Goal: Information Seeking & Learning: Learn about a topic

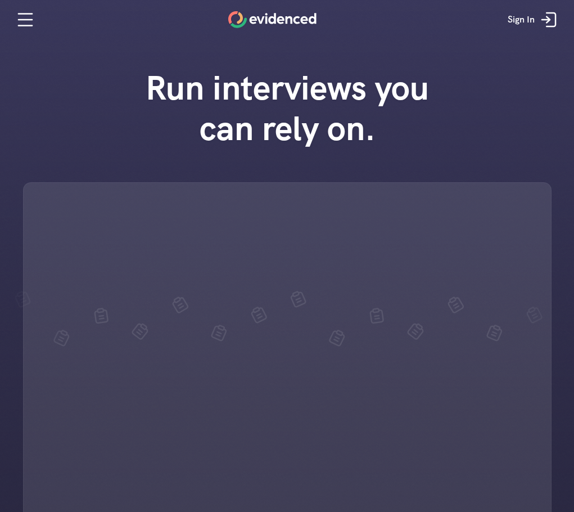
click at [56, 98] on div "Run interviews you can rely on." at bounding box center [287, 289] width 574 height 467
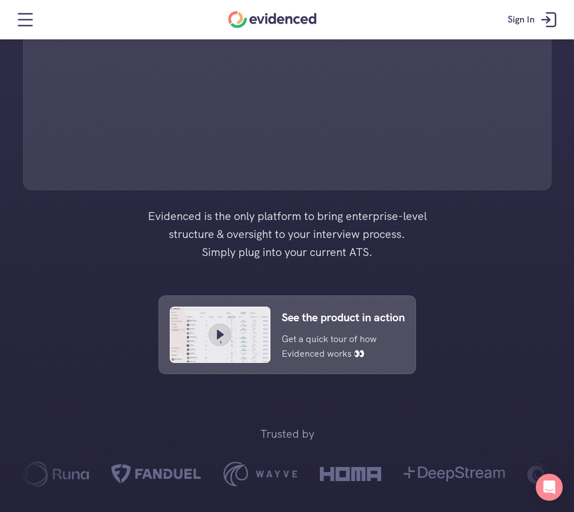
scroll to position [338, 0]
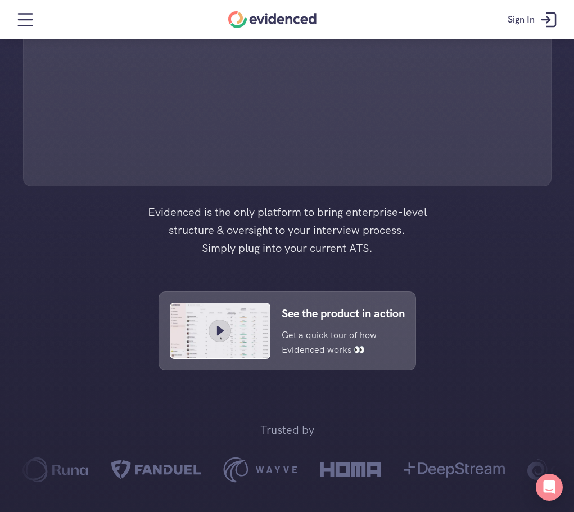
drag, startPoint x: 405, startPoint y: 254, endPoint x: 92, endPoint y: 235, distance: 313.9
click at [92, 235] on div "Run interviews you can rely on. Evidenced is the only platform to bring enterpr…" at bounding box center [287, 244] width 574 height 1164
click at [118, 234] on div at bounding box center [287, 244] width 574 height 1164
drag, startPoint x: 187, startPoint y: 217, endPoint x: 414, endPoint y: 245, distance: 228.4
click at [416, 245] on h4 "Evidenced is the only platform to bring enterprise-level structure & oversight …" at bounding box center [287, 230] width 315 height 54
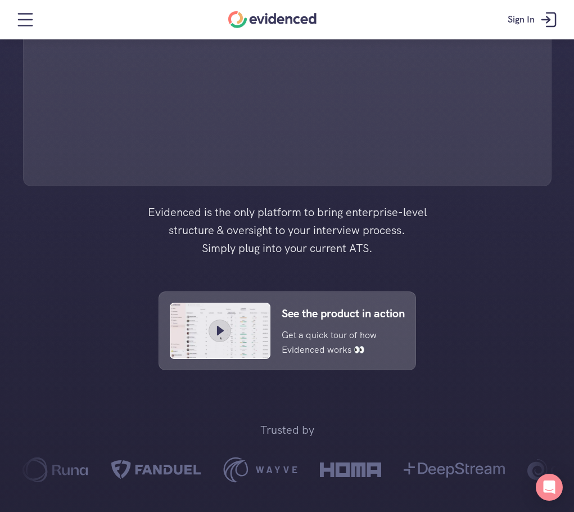
click at [414, 245] on h4 "Evidenced is the only platform to bring enterprise-level structure & oversight …" at bounding box center [287, 230] width 315 height 54
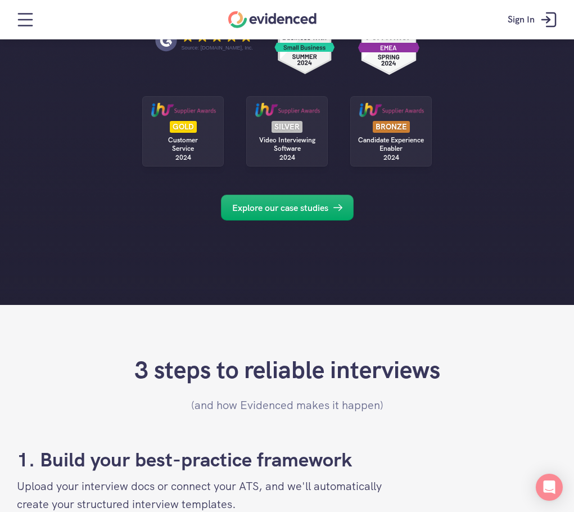
scroll to position [1069, 0]
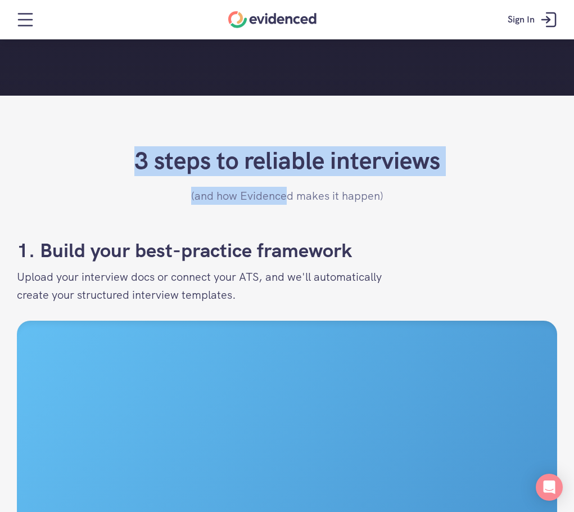
drag, startPoint x: 144, startPoint y: 162, endPoint x: 287, endPoint y: 185, distance: 145.2
click at [287, 185] on header "3 steps to reliable interviews (and how Evidenced makes it happen)" at bounding box center [287, 175] width 541 height 59
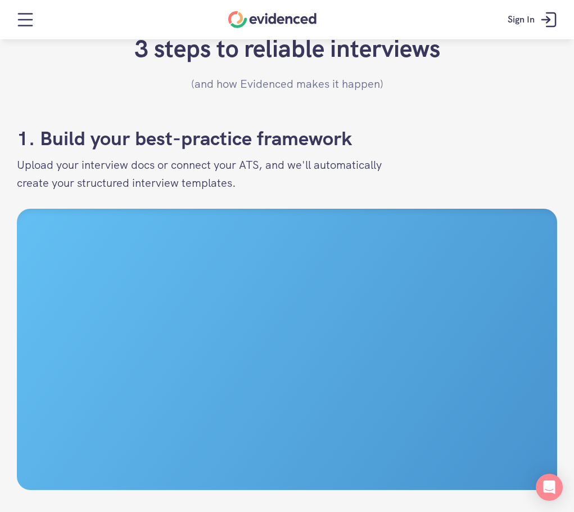
scroll to position [1181, 0]
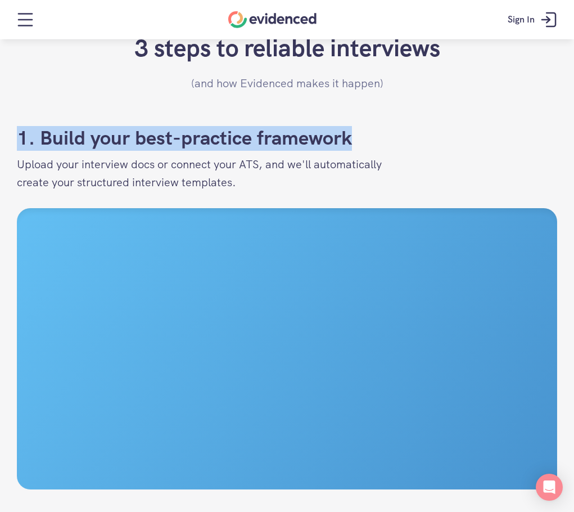
drag, startPoint x: 12, startPoint y: 136, endPoint x: 457, endPoint y: 141, distance: 445.0
click at [456, 146] on h2 "1. Build your best-practice framework" at bounding box center [287, 138] width 541 height 24
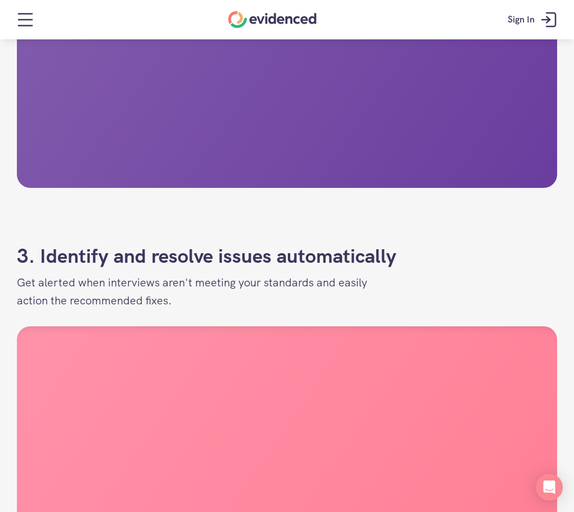
scroll to position [2081, 0]
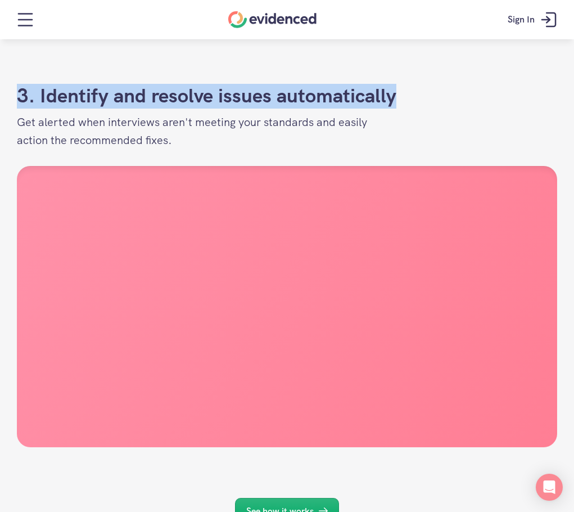
drag, startPoint x: 401, startPoint y: 201, endPoint x: 9, endPoint y: 181, distance: 392.0
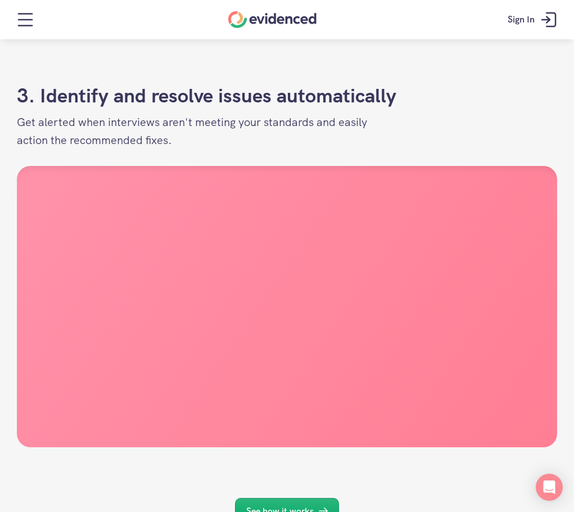
drag, startPoint x: 119, startPoint y: 221, endPoint x: 218, endPoint y: 221, distance: 99.0
click at [119, 149] on p "Get alerted when interviews aren't meeting your standards and easily action the…" at bounding box center [200, 131] width 366 height 36
click at [264, 149] on p "Get alerted when interviews aren't meeting your standards and easily action the…" at bounding box center [200, 131] width 366 height 36
click at [262, 149] on p "Get alerted when interviews aren't meeting your standards and easily action the…" at bounding box center [200, 131] width 366 height 36
click at [273, 149] on p "Get alerted when interviews aren't meeting your standards and easily action the…" at bounding box center [200, 131] width 366 height 36
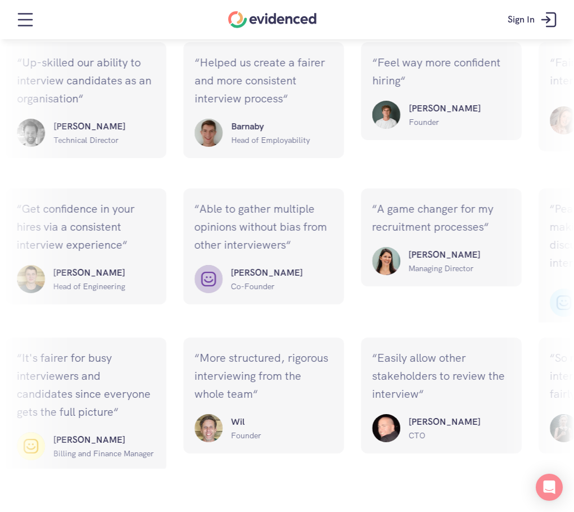
scroll to position [5388, 0]
click at [20, 27] on icon at bounding box center [25, 19] width 23 height 23
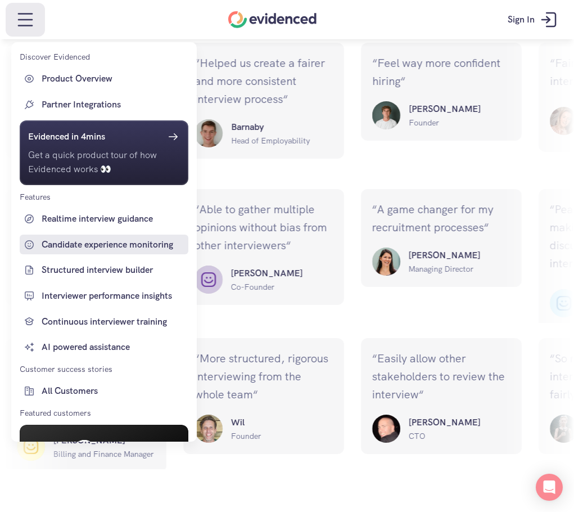
click at [137, 244] on p "Candidate experience monitoring" at bounding box center [114, 244] width 144 height 15
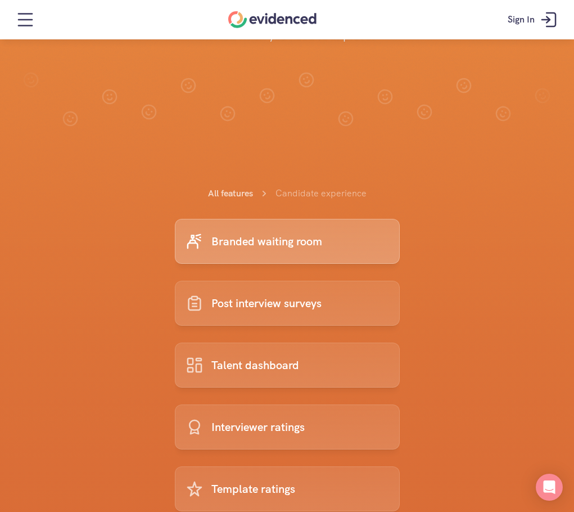
scroll to position [386, 0]
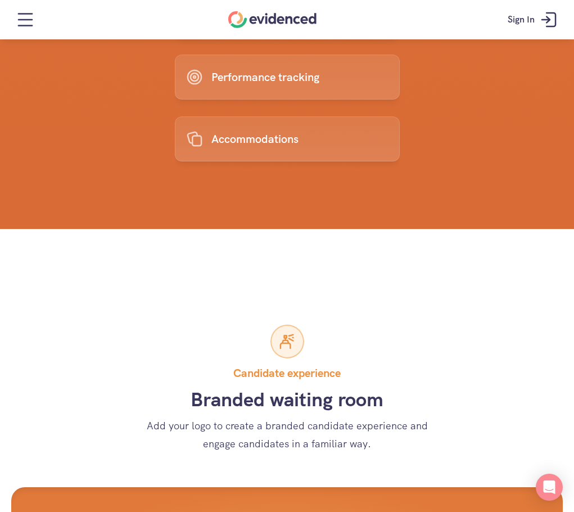
scroll to position [772, 0]
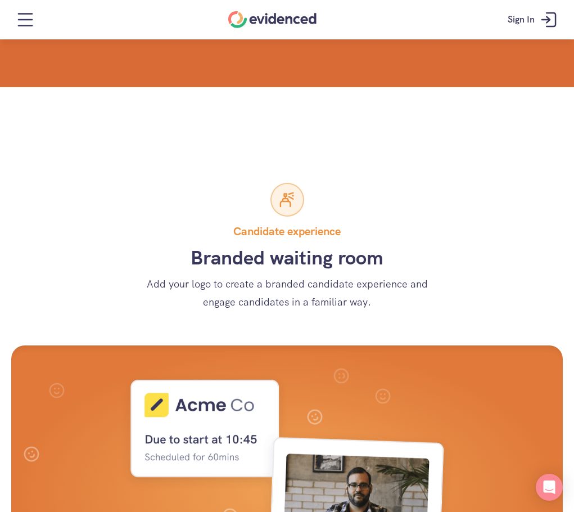
drag, startPoint x: 223, startPoint y: 229, endPoint x: 429, endPoint y: 303, distance: 218.9
click at [429, 303] on div "Candidate experience Branded waiting room Add your logo to create a branded can…" at bounding box center [287, 247] width 552 height 129
click at [429, 303] on p "Add your logo to create a branded candidate experience and engage candidates in…" at bounding box center [287, 293] width 309 height 37
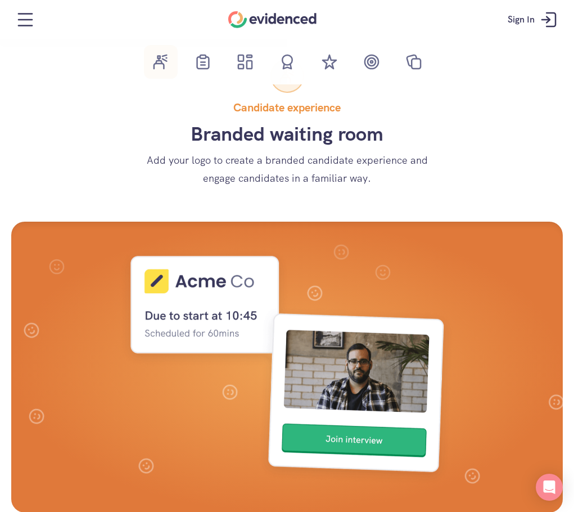
scroll to position [809, 0]
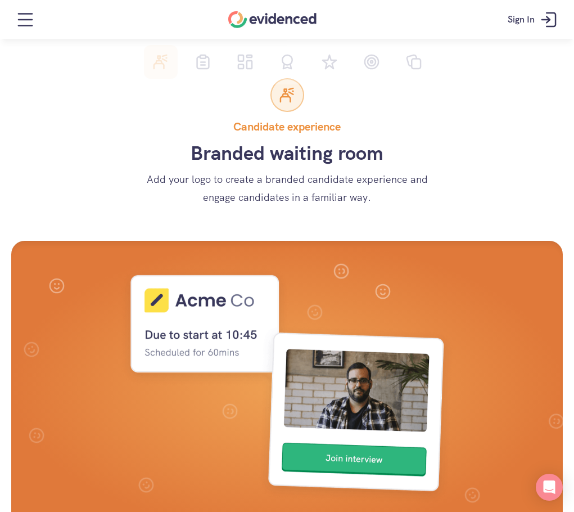
click at [210, 47] on link at bounding box center [203, 62] width 34 height 34
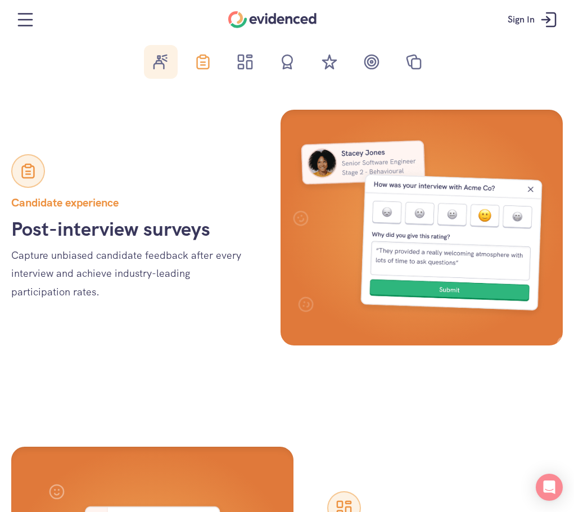
scroll to position [1403, 0]
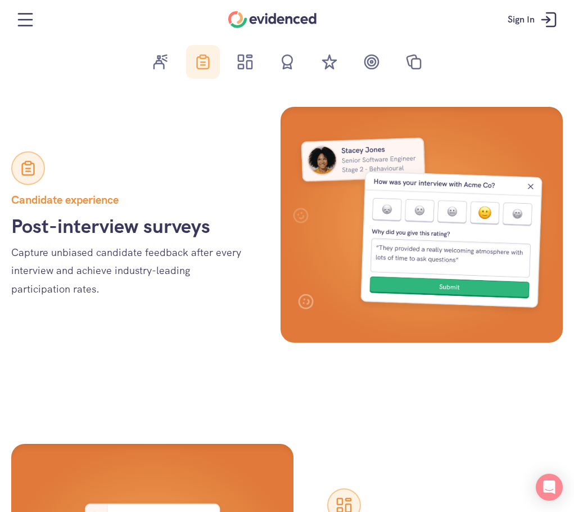
click at [170, 57] on icon at bounding box center [161, 62] width 23 height 23
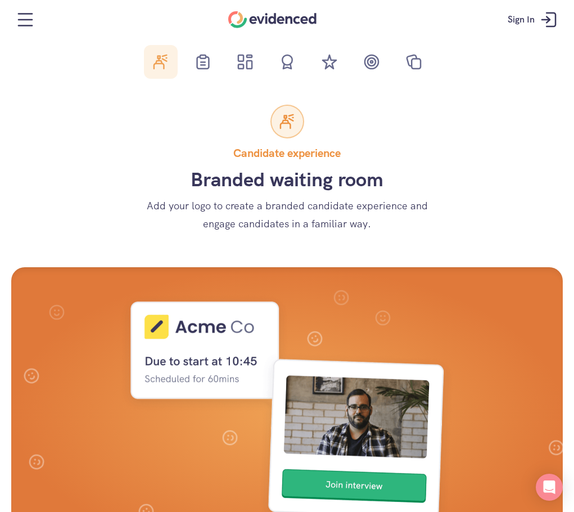
scroll to position [848, 0]
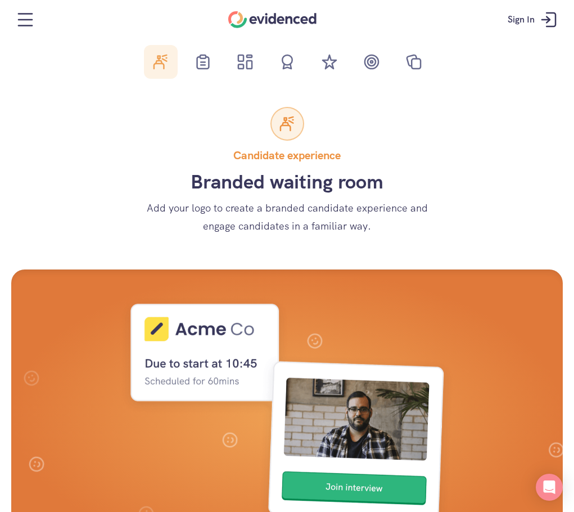
click at [240, 68] on icon at bounding box center [240, 67] width 5 height 4
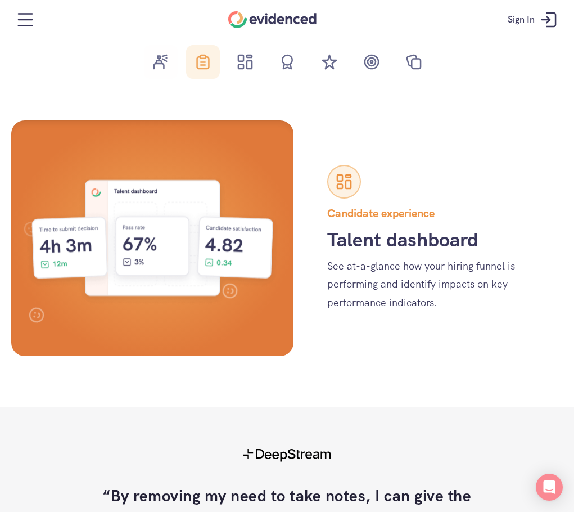
scroll to position [1740, 0]
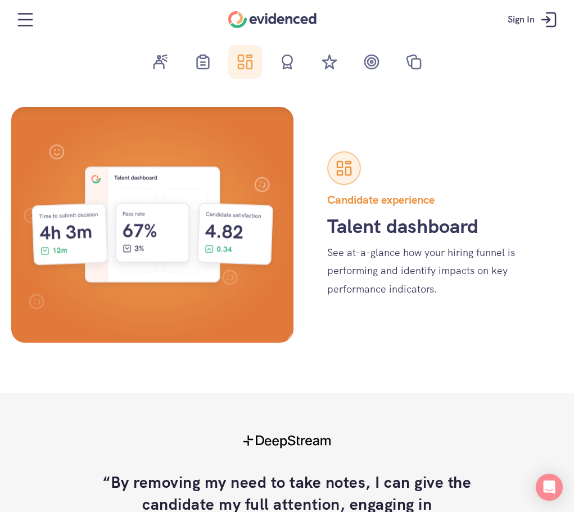
click at [282, 71] on icon at bounding box center [287, 62] width 23 height 23
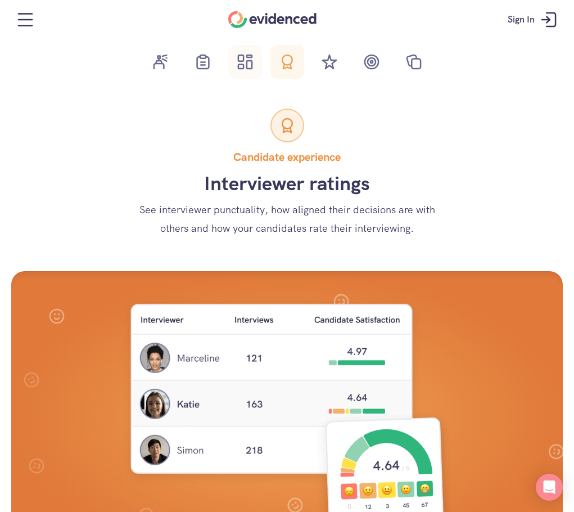
scroll to position [2357, 0]
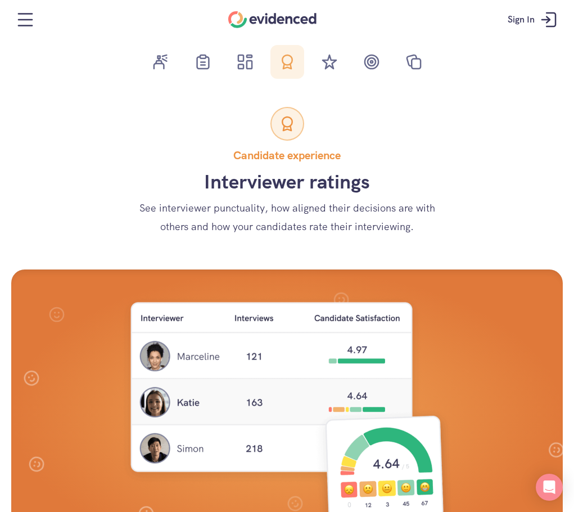
click at [320, 71] on icon at bounding box center [329, 62] width 23 height 23
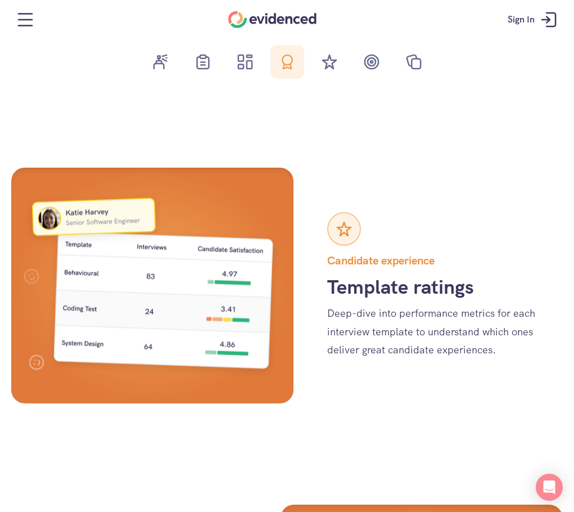
scroll to position [2912, 0]
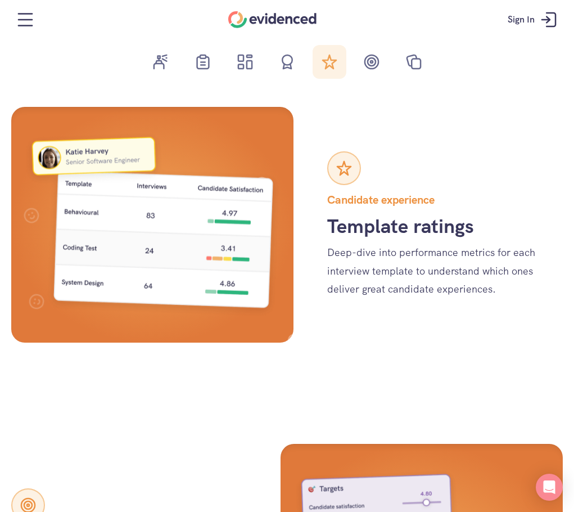
click at [368, 69] on icon at bounding box center [372, 62] width 23 height 23
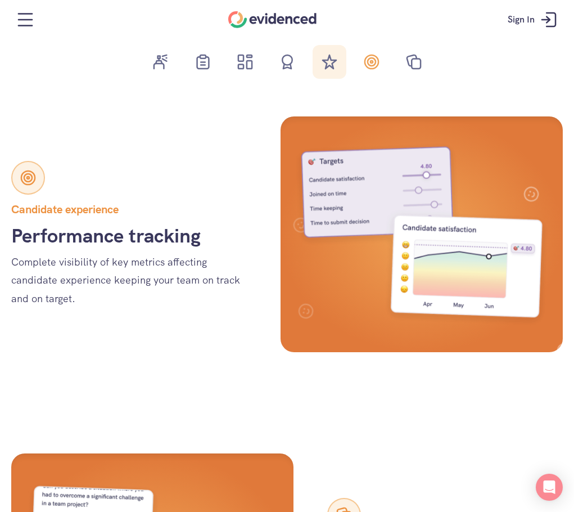
scroll to position [3249, 0]
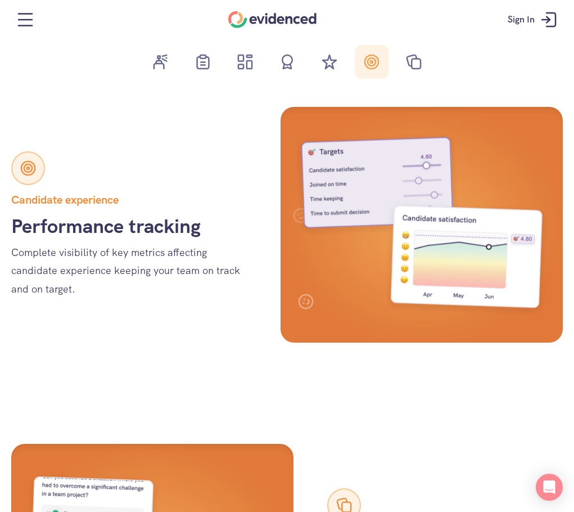
click at [415, 74] on link at bounding box center [414, 62] width 34 height 34
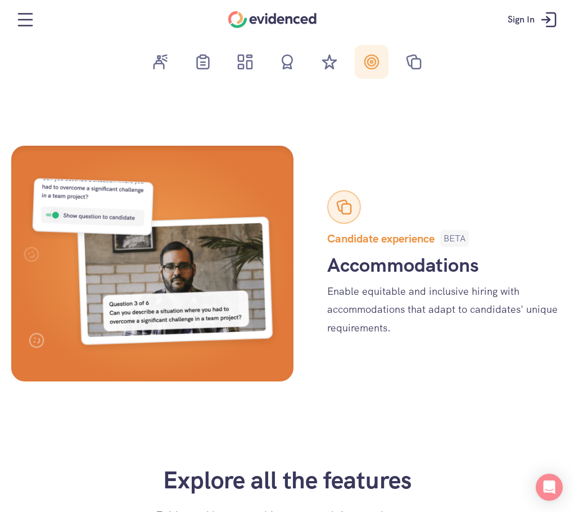
scroll to position [3586, 0]
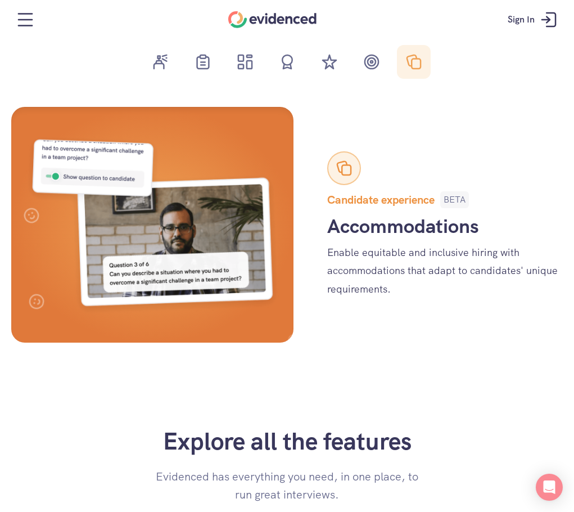
click at [268, 63] on div at bounding box center [287, 61] width 574 height 45
click at [251, 63] on icon at bounding box center [248, 65] width 5 height 8
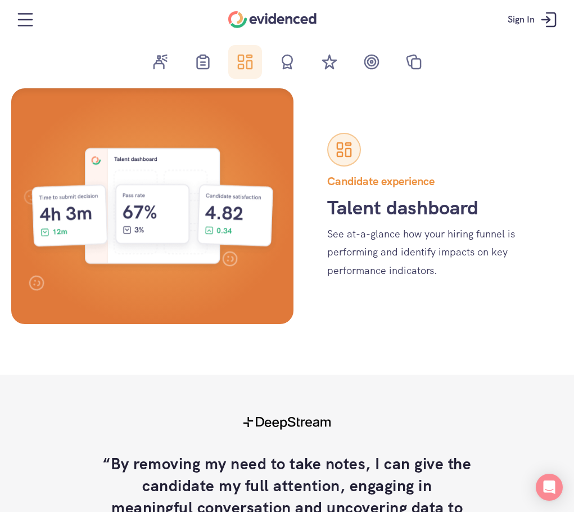
scroll to position [1740, 0]
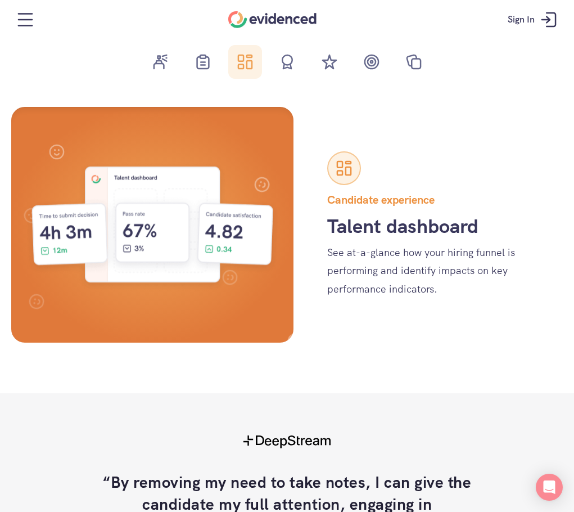
click at [246, 203] on img at bounding box center [153, 225] width 260 height 214
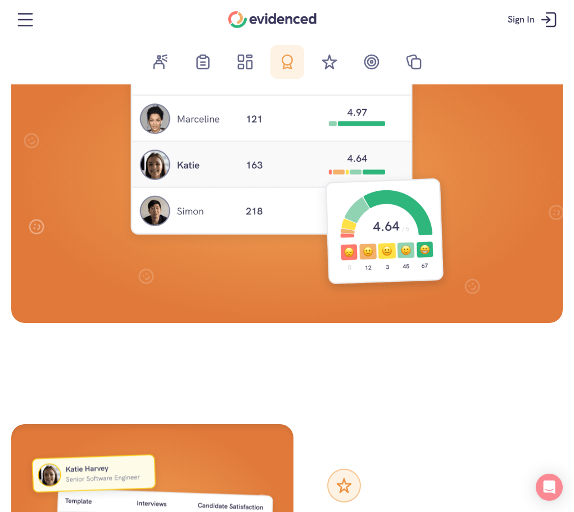
scroll to position [2618, 0]
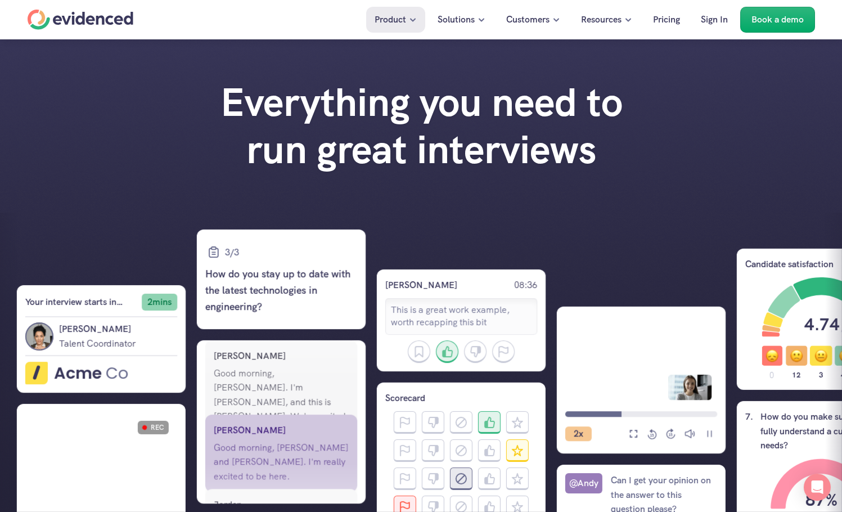
scroll to position [3694, 0]
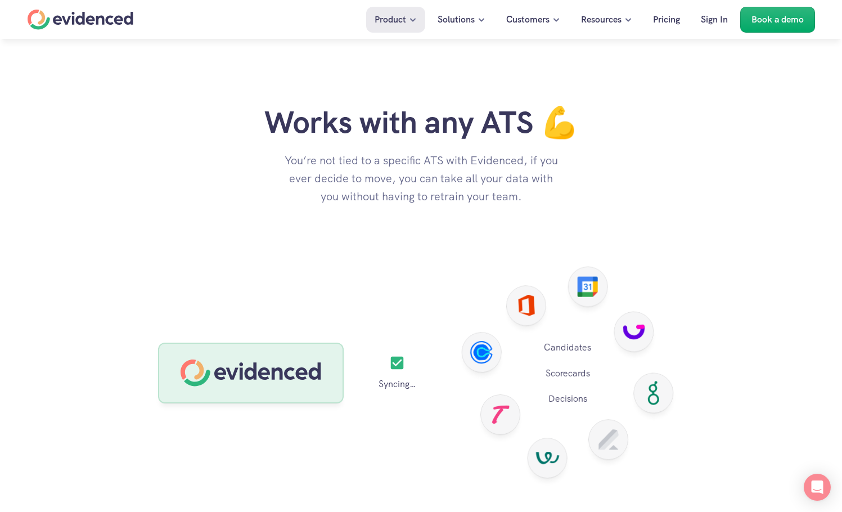
drag, startPoint x: 562, startPoint y: 358, endPoint x: 589, endPoint y: 401, distance: 50.6
click at [589, 401] on div "Candidates Scorecards Decisions" at bounding box center [567, 373] width 47 height 66
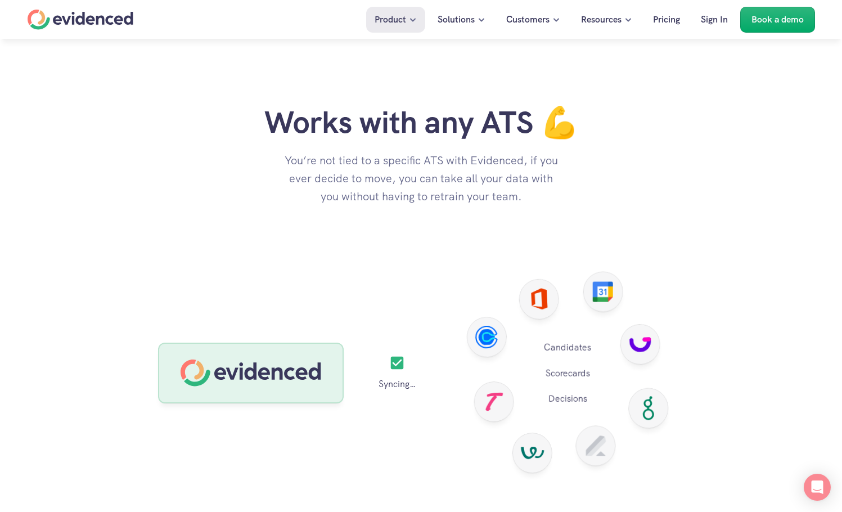
click at [589, 401] on p "Decisions" at bounding box center [567, 399] width 47 height 15
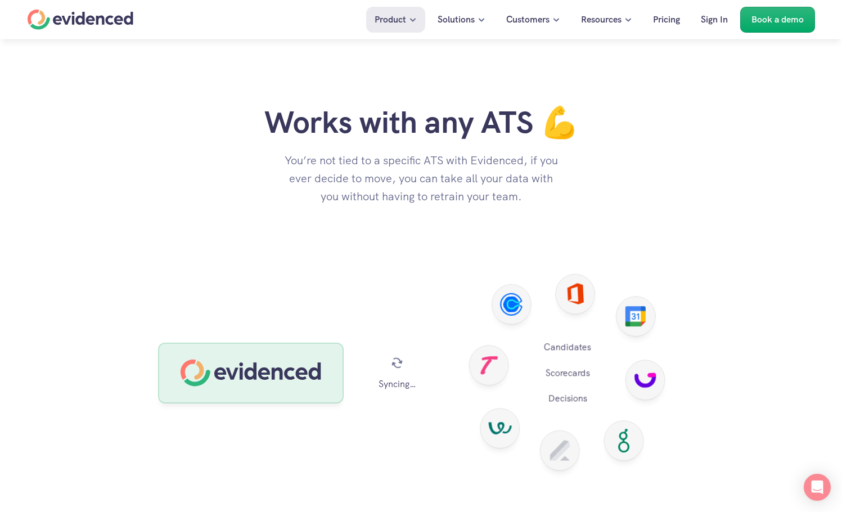
drag, startPoint x: 569, startPoint y: 358, endPoint x: 576, endPoint y: 399, distance: 41.7
click at [576, 399] on div "Candidates Scorecards Decisions" at bounding box center [567, 373] width 47 height 66
click at [576, 400] on p "Decisions" at bounding box center [567, 399] width 47 height 15
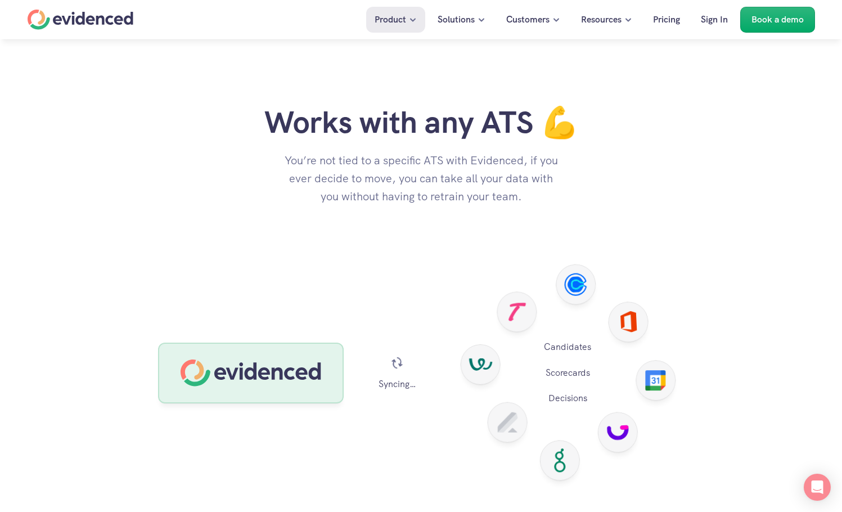
scroll to position [3975, 0]
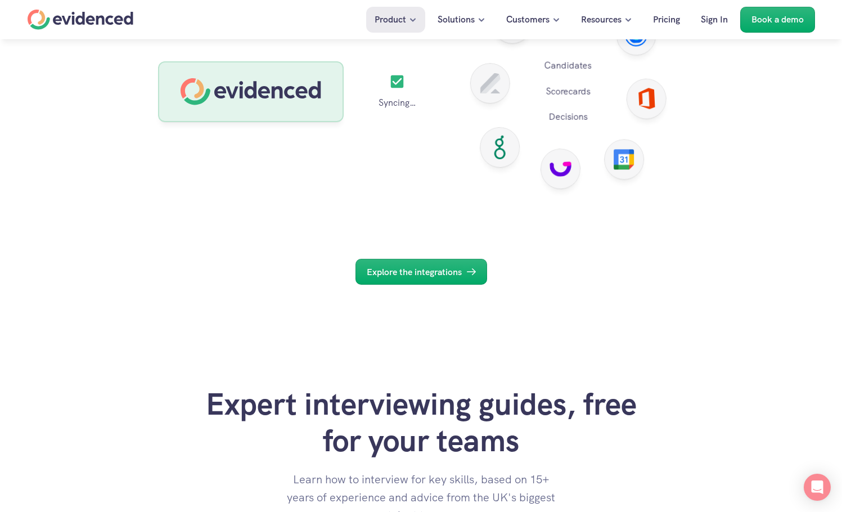
click at [413, 110] on p "Syncing…" at bounding box center [398, 103] width 38 height 15
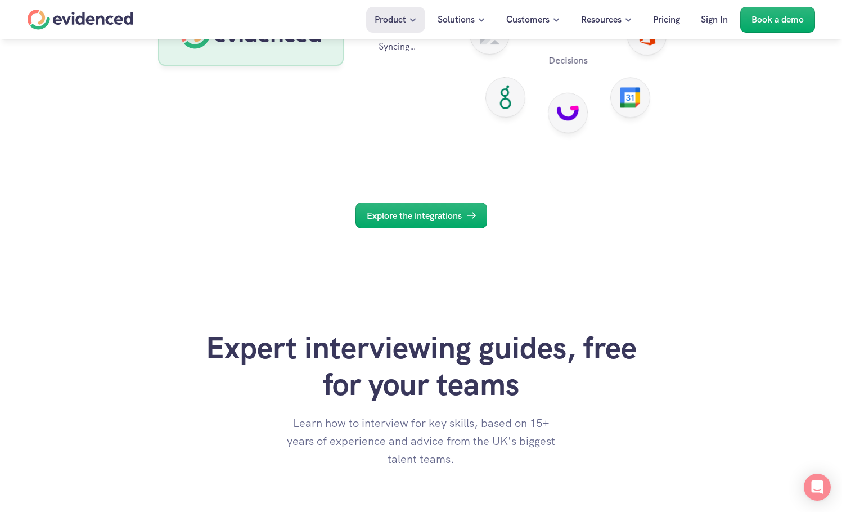
scroll to position [3919, 0]
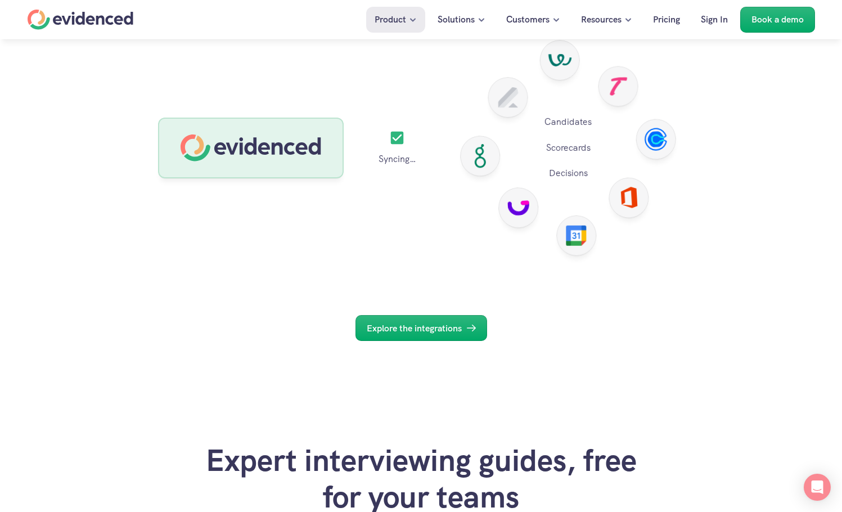
drag, startPoint x: 238, startPoint y: 183, endPoint x: 300, endPoint y: 202, distance: 65.1
click at [300, 202] on div "Syncing… Candidates Scorecards Decisions" at bounding box center [421, 147] width 527 height 233
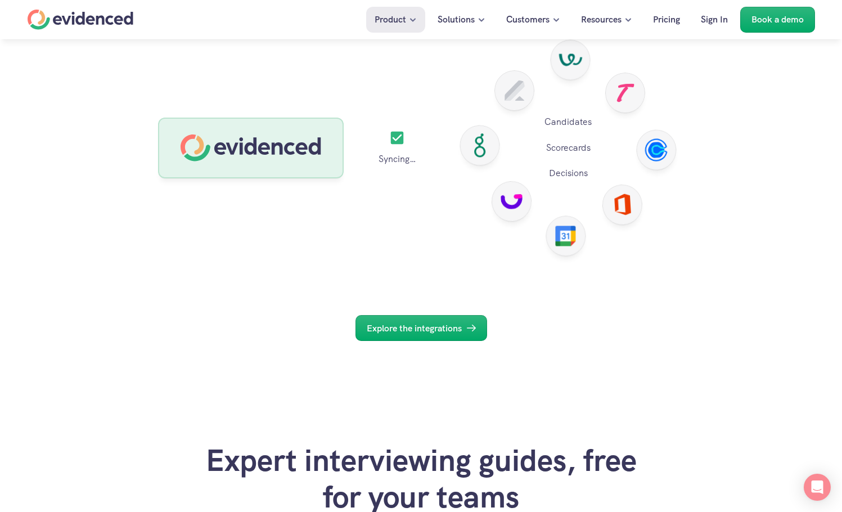
click at [300, 203] on div "Syncing… Candidates Scorecards Decisions" at bounding box center [421, 147] width 527 height 233
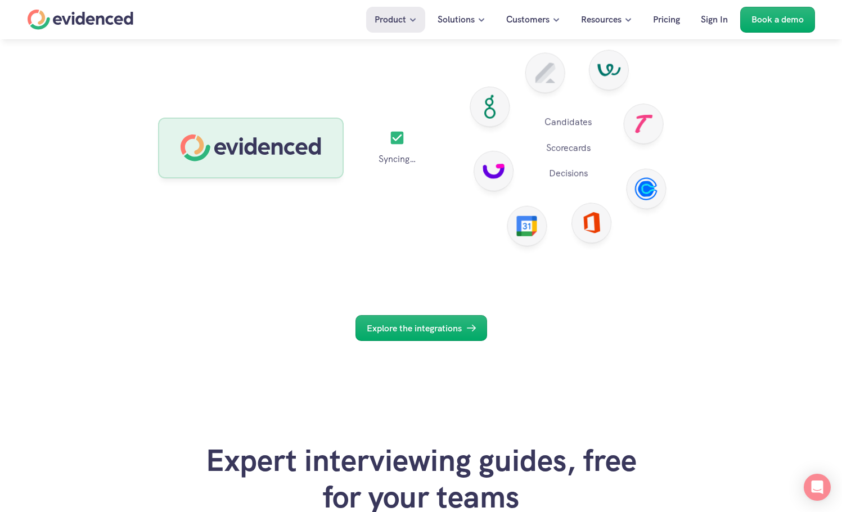
drag, startPoint x: 92, startPoint y: 105, endPoint x: 687, endPoint y: 307, distance: 628.3
click at [687, 307] on div "Works with any ATS 💪 You’re not tied to a specific ATS with Evidenced, if you e…" at bounding box center [421, 110] width 842 height 564
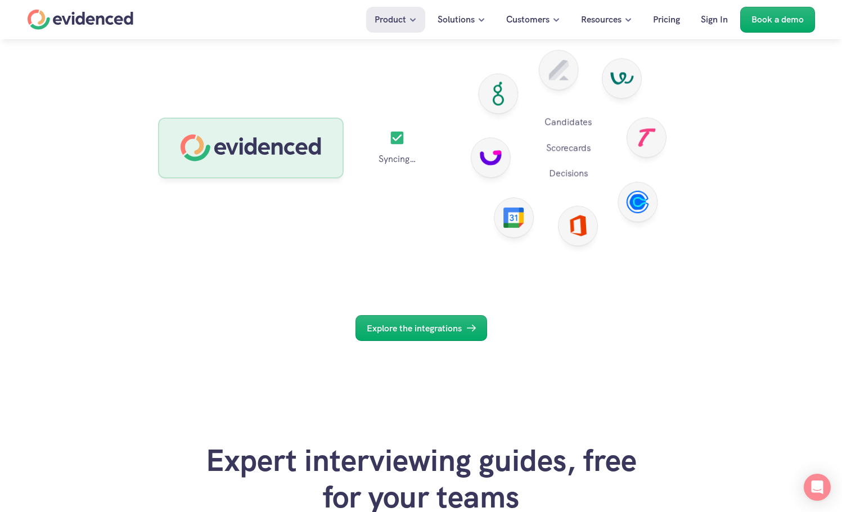
click at [687, 307] on div "Works with any ATS 💪 You’re not tied to a specific ATS with Evidenced, if you e…" at bounding box center [421, 110] width 842 height 564
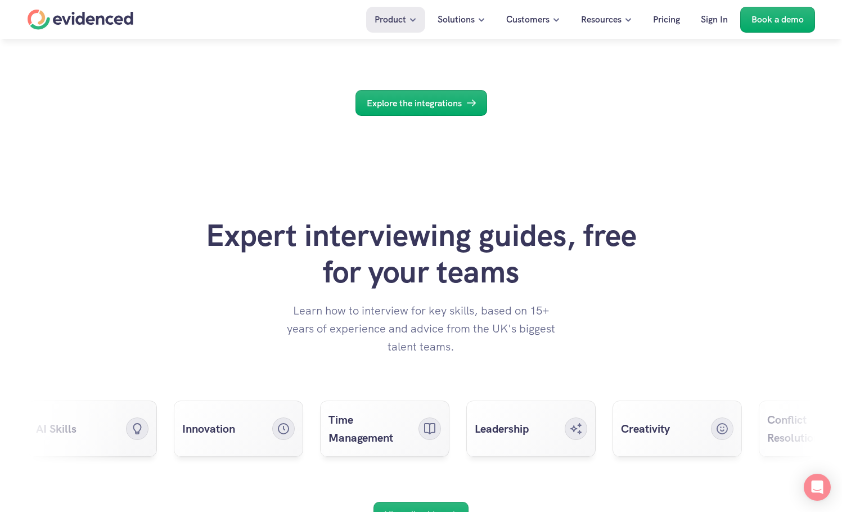
scroll to position [3638, 0]
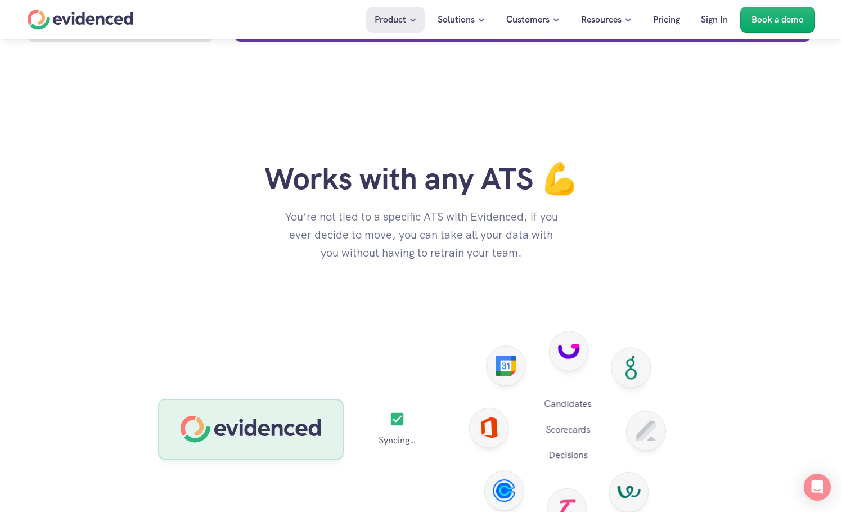
drag, startPoint x: 257, startPoint y: 173, endPoint x: 703, endPoint y: 272, distance: 457.1
click at [703, 272] on div "Works with any ATS 💪 You’re not tied to a specific ATS with Evidenced, if you e…" at bounding box center [421, 392] width 842 height 564
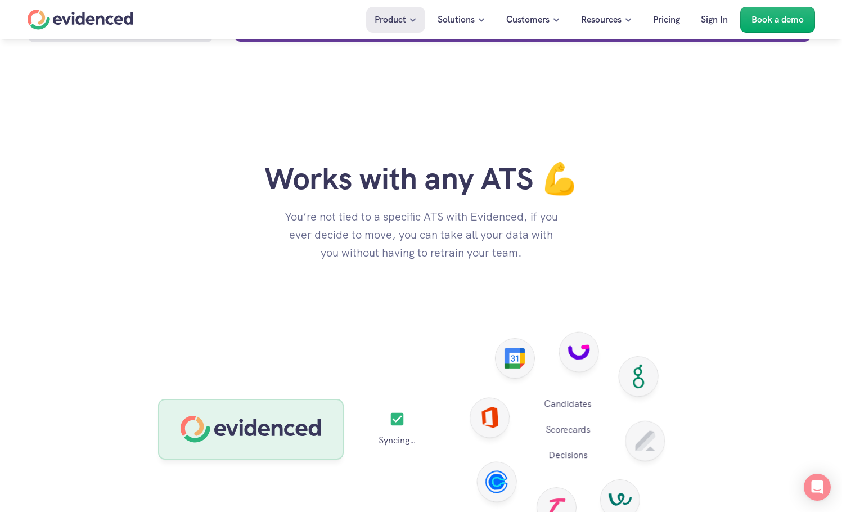
click at [703, 272] on div "Works with any ATS 💪 You’re not tied to a specific ATS with Evidenced, if you e…" at bounding box center [421, 392] width 842 height 564
drag, startPoint x: 253, startPoint y: 183, endPoint x: 622, endPoint y: 274, distance: 380.1
click at [622, 274] on div "Works with any ATS 💪 You’re not tied to a specific ATS with Evidenced, if you e…" at bounding box center [421, 392] width 842 height 564
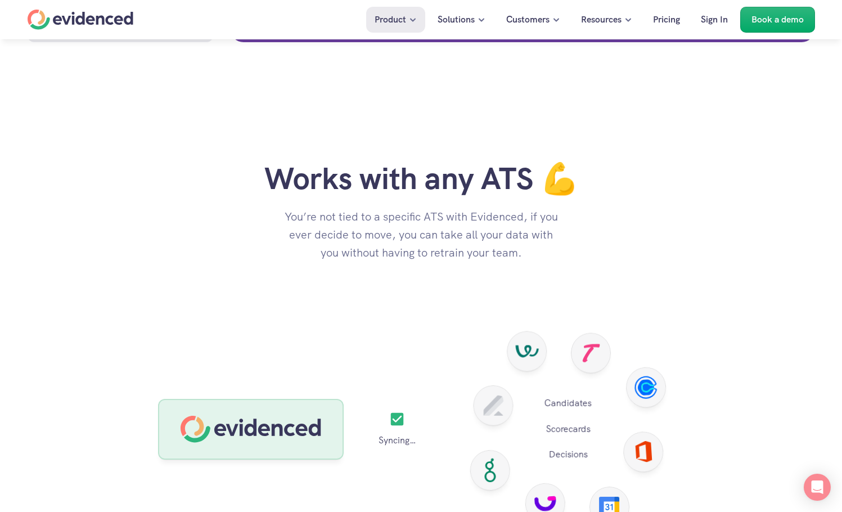
click at [622, 274] on div "Works with any ATS 💪 You’re not tied to a specific ATS with Evidenced, if you e…" at bounding box center [421, 392] width 842 height 564
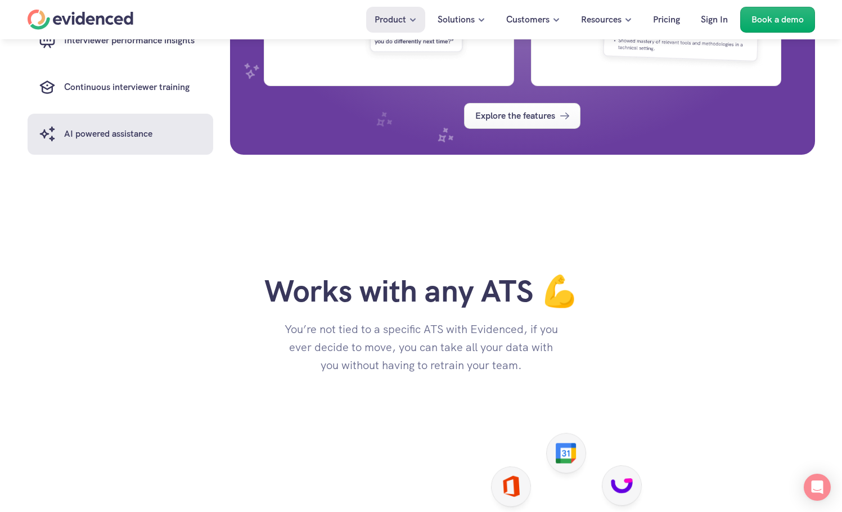
scroll to position [3582, 0]
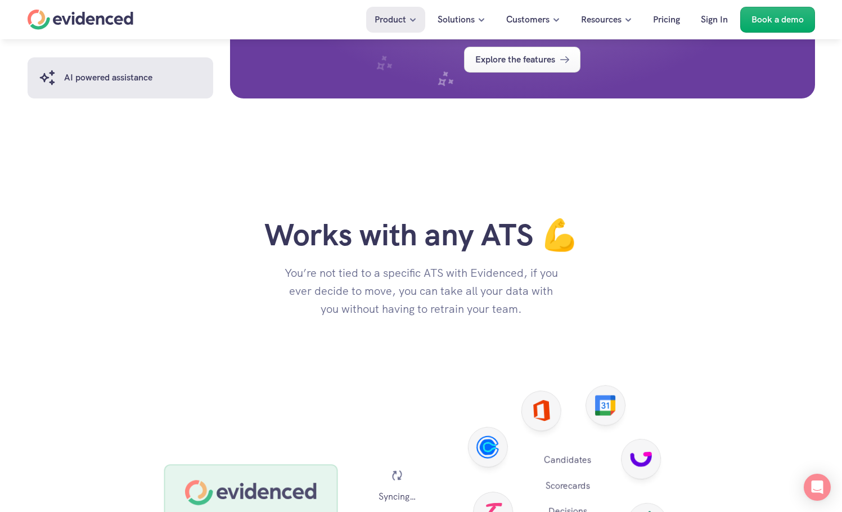
drag, startPoint x: 426, startPoint y: 267, endPoint x: 629, endPoint y: 332, distance: 212.9
click at [629, 332] on div "Works with any ATS 💪 You’re not tied to a specific ATS with Evidenced, if you e…" at bounding box center [421, 448] width 842 height 564
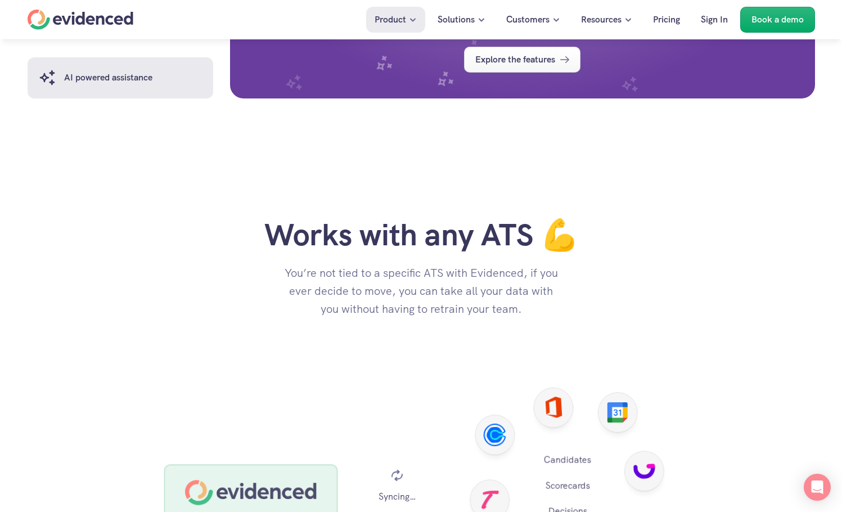
click at [628, 328] on div "Works with any ATS 💪 You’re not tied to a specific ATS with Evidenced, if you e…" at bounding box center [421, 448] width 842 height 564
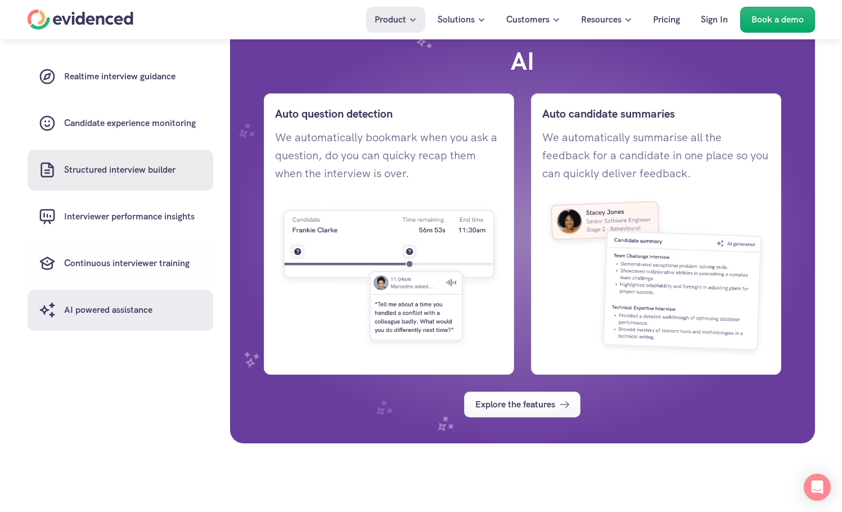
scroll to position [3132, 0]
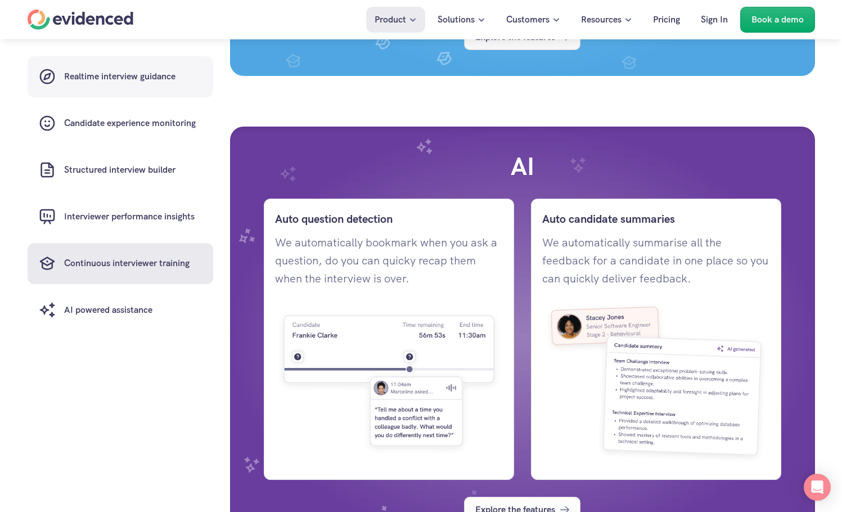
click at [116, 84] on h6 "Realtime interview guidance" at bounding box center [119, 77] width 111 height 15
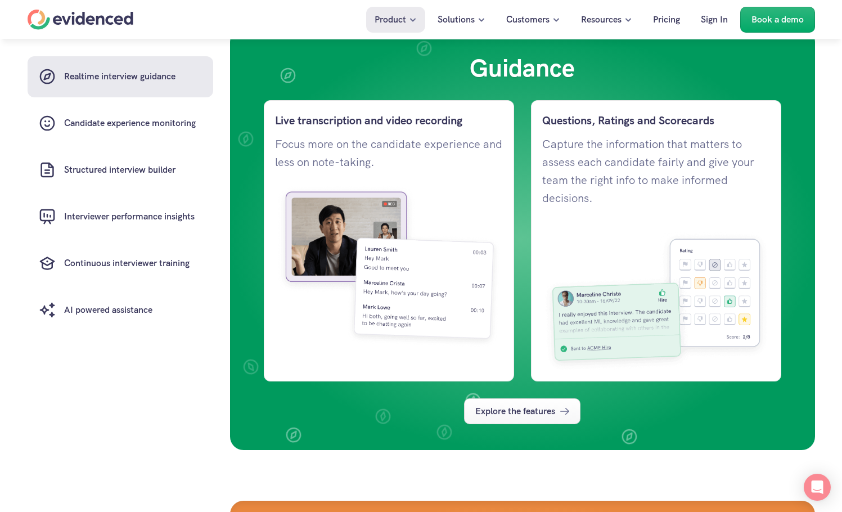
scroll to position [848, 0]
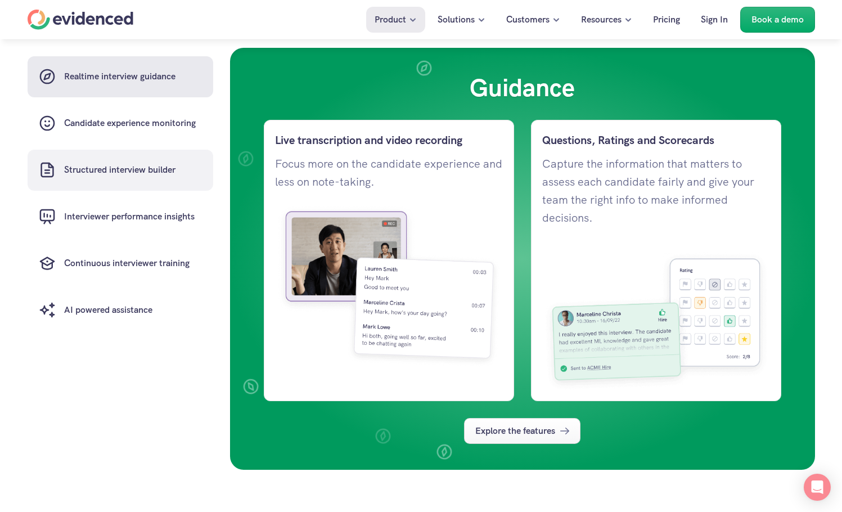
click at [137, 136] on link "Candidate experience monitoring" at bounding box center [121, 123] width 186 height 41
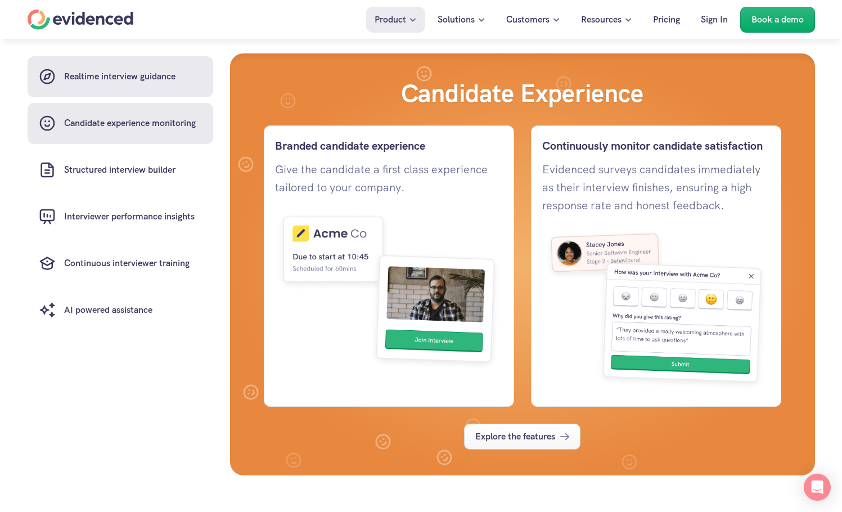
scroll to position [1320, 0]
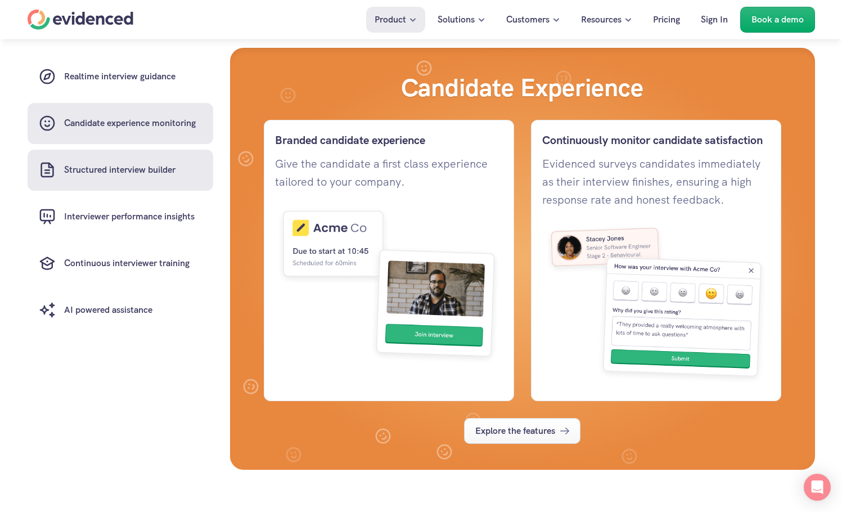
click at [155, 164] on h6 "Structured interview builder" at bounding box center [119, 170] width 111 height 15
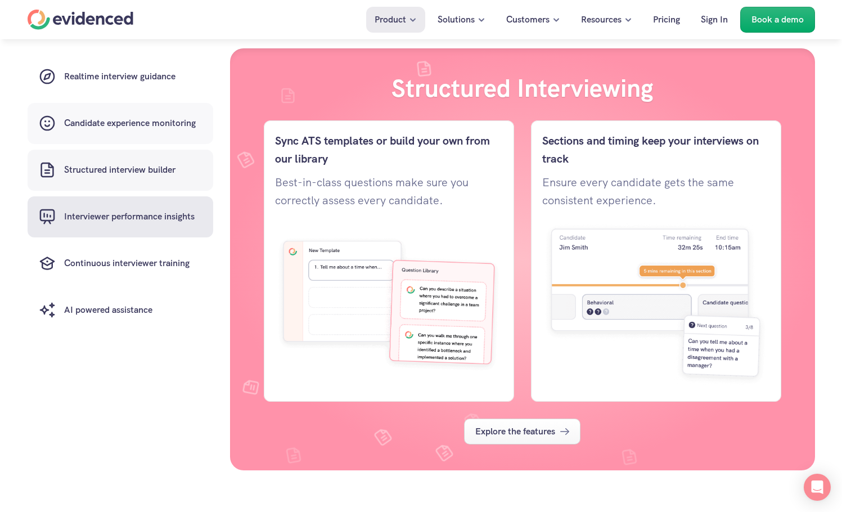
scroll to position [1793, 0]
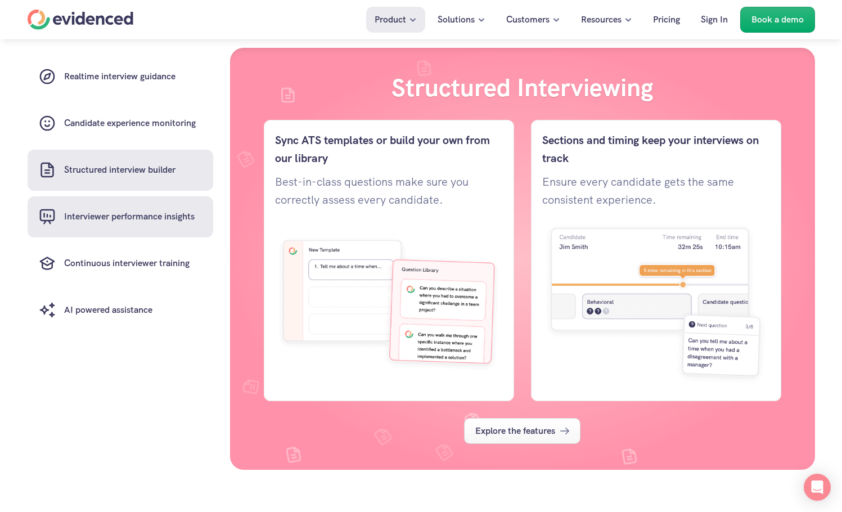
click at [168, 203] on link "Interviewer performance insights" at bounding box center [121, 216] width 186 height 41
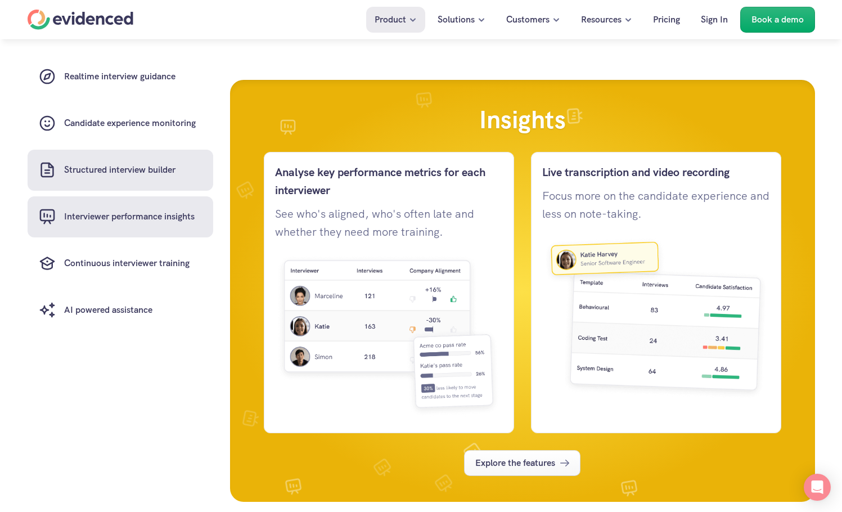
scroll to position [2265, 0]
